Goal: Information Seeking & Learning: Stay updated

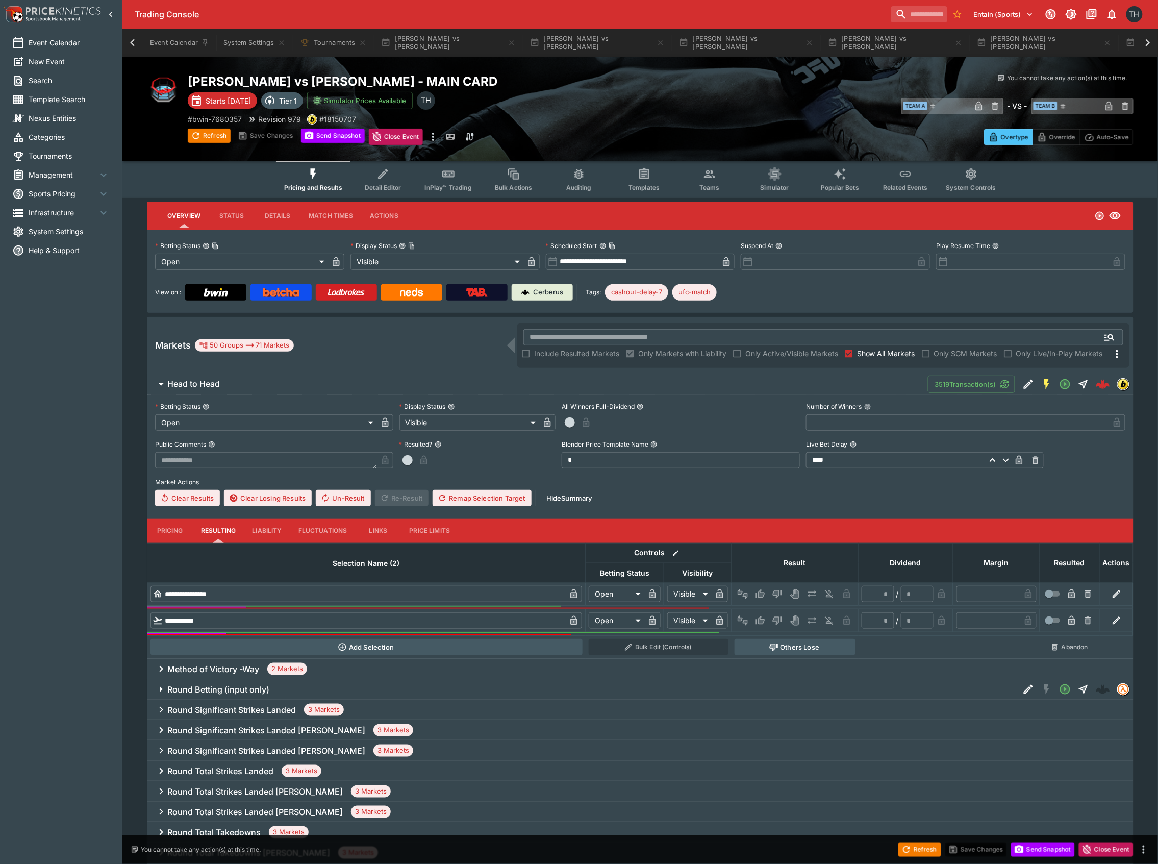
scroll to position [0, 1374]
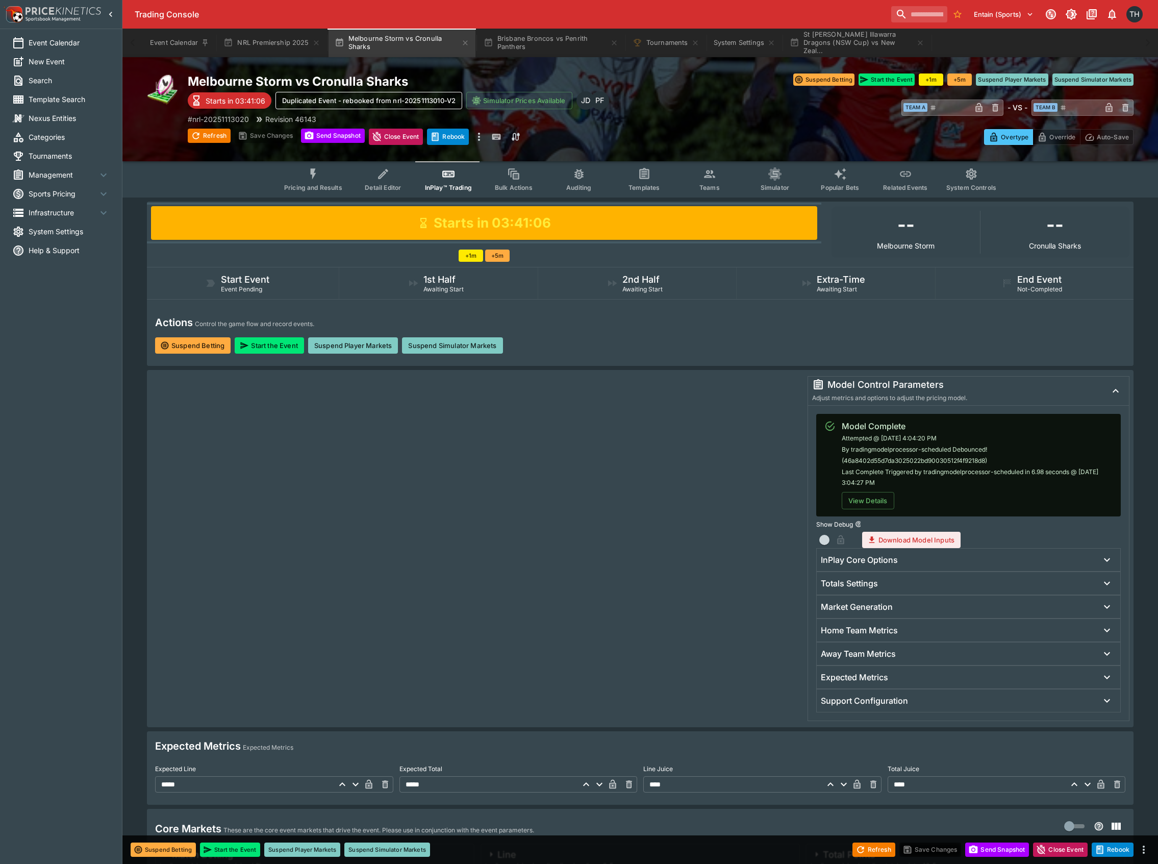
scroll to position [340, 0]
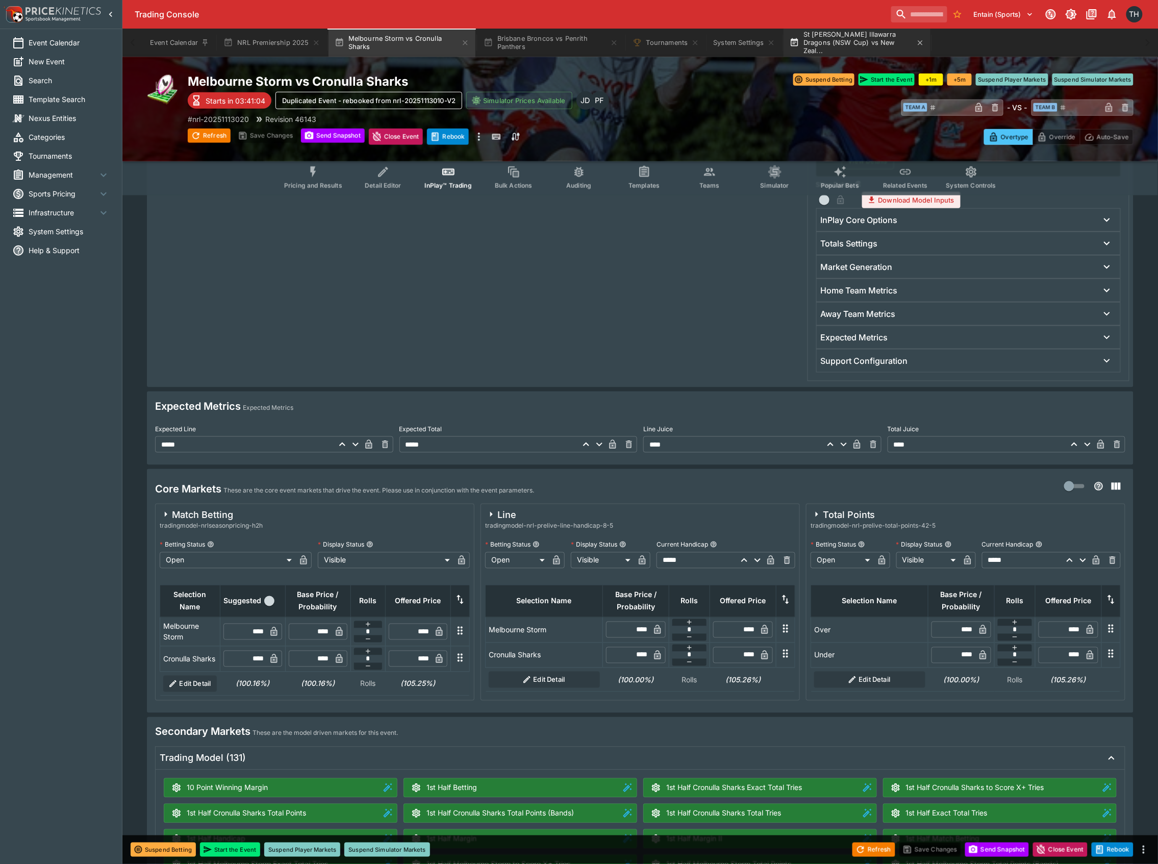
click at [833, 47] on button "St George Illawarra Dragons (NSW Cup) vs New Zeal..." at bounding box center [857, 43] width 147 height 29
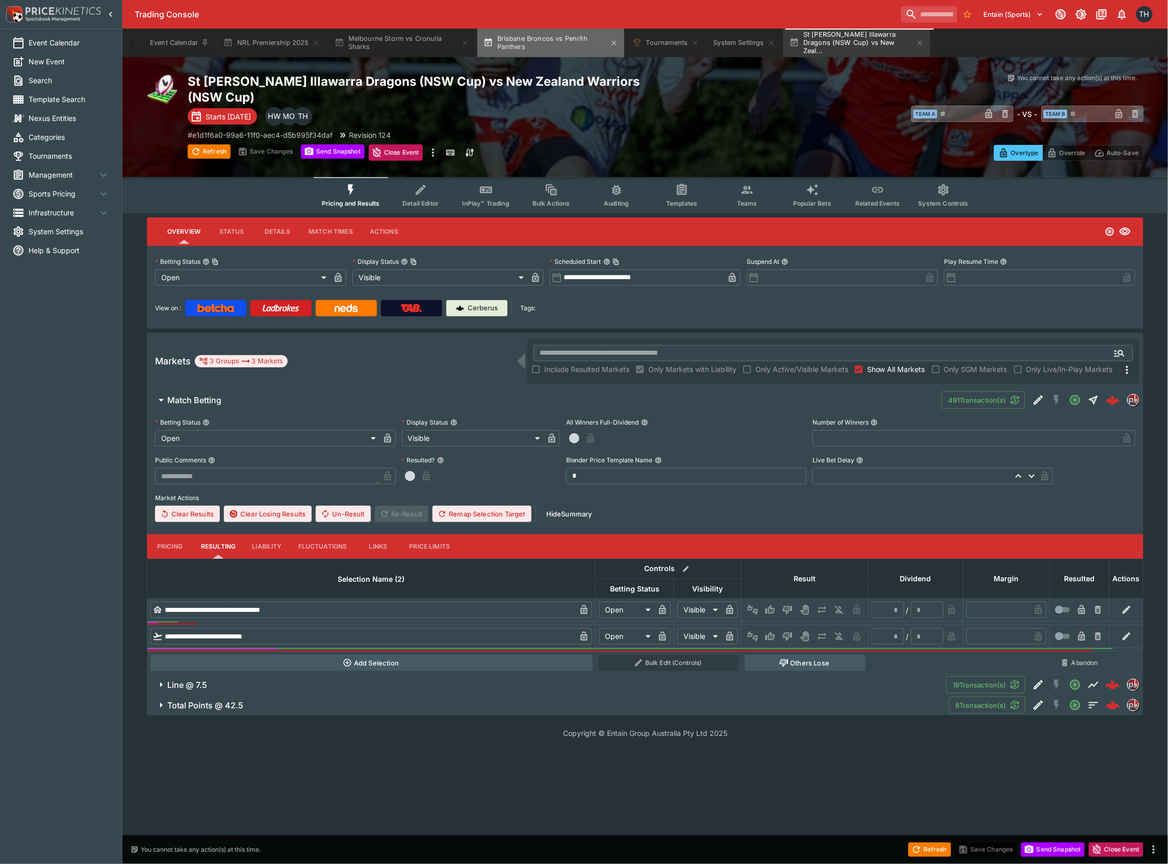
click at [533, 36] on button "Brisbane Broncos vs Penrith Panthers" at bounding box center [550, 43] width 147 height 29
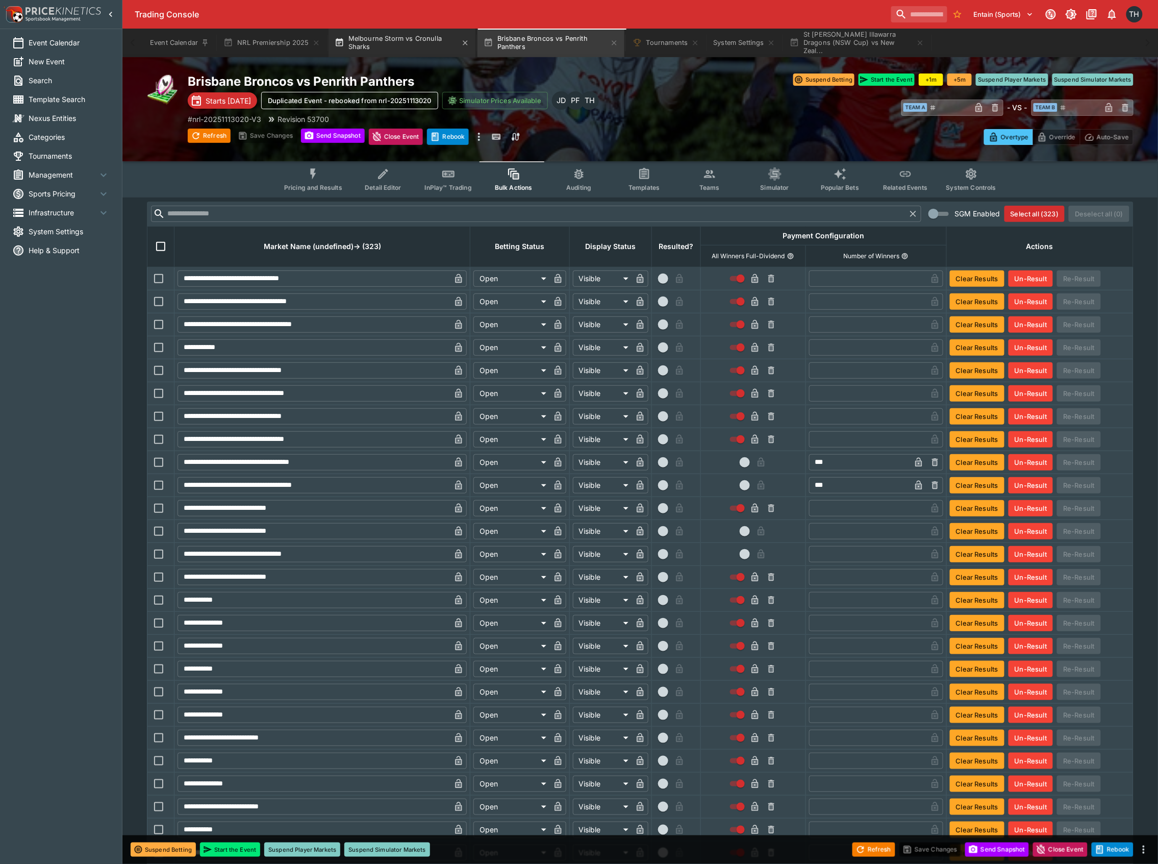
click at [351, 40] on button "Melbourne Storm vs Cronulla Sharks" at bounding box center [402, 43] width 147 height 29
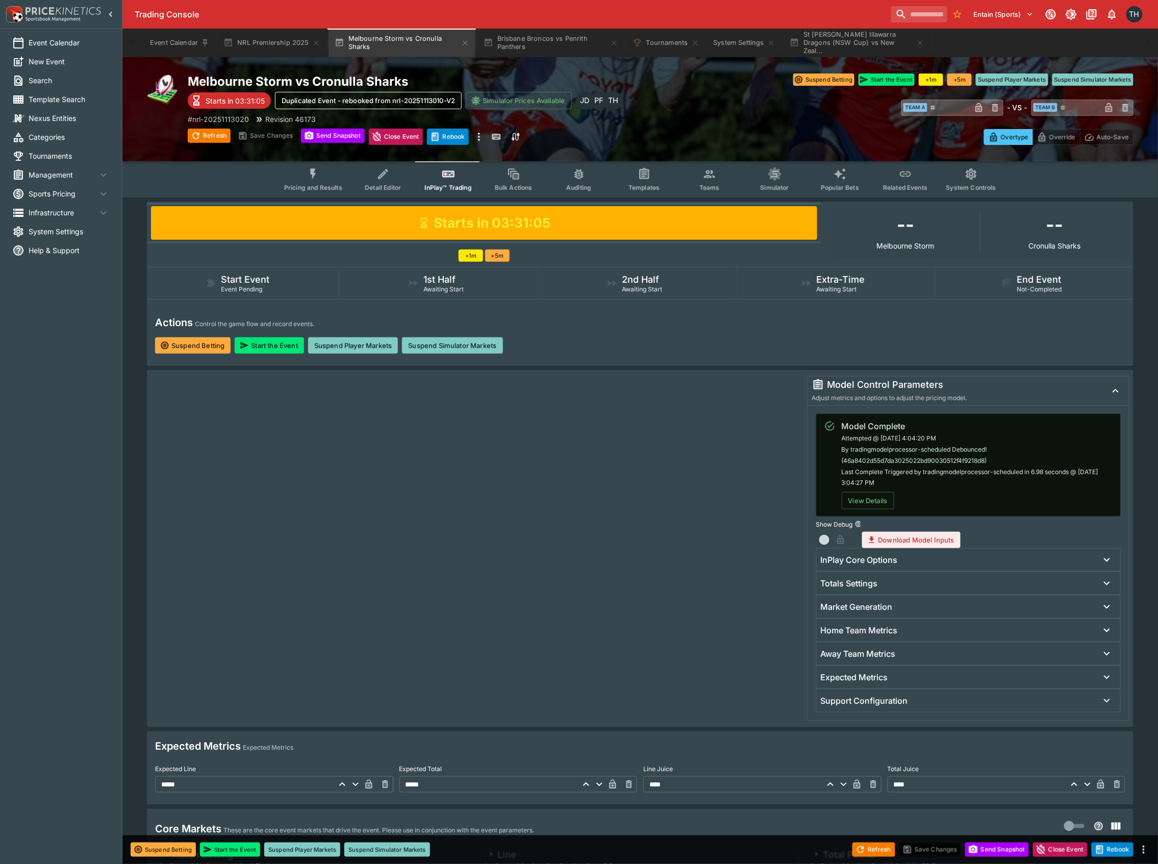
click at [311, 184] on span "Pricing and Results" at bounding box center [313, 188] width 58 height 8
